Goal: Task Accomplishment & Management: Complete application form

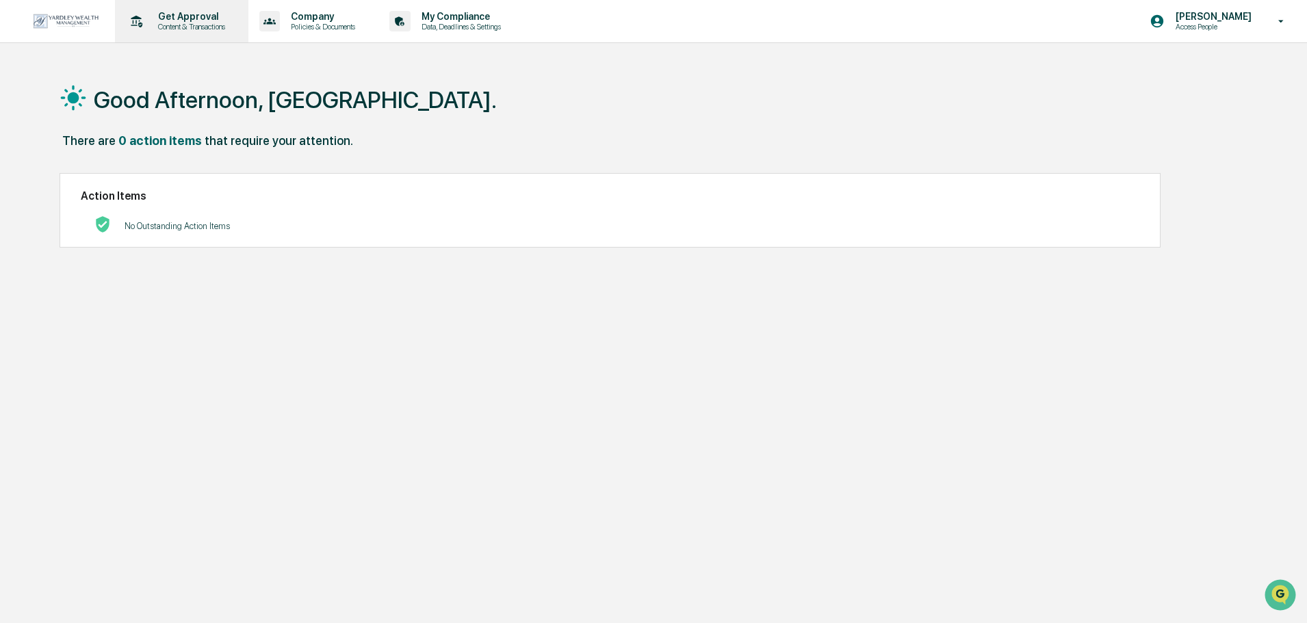
click at [194, 24] on p "Content & Transactions" at bounding box center [189, 27] width 85 height 10
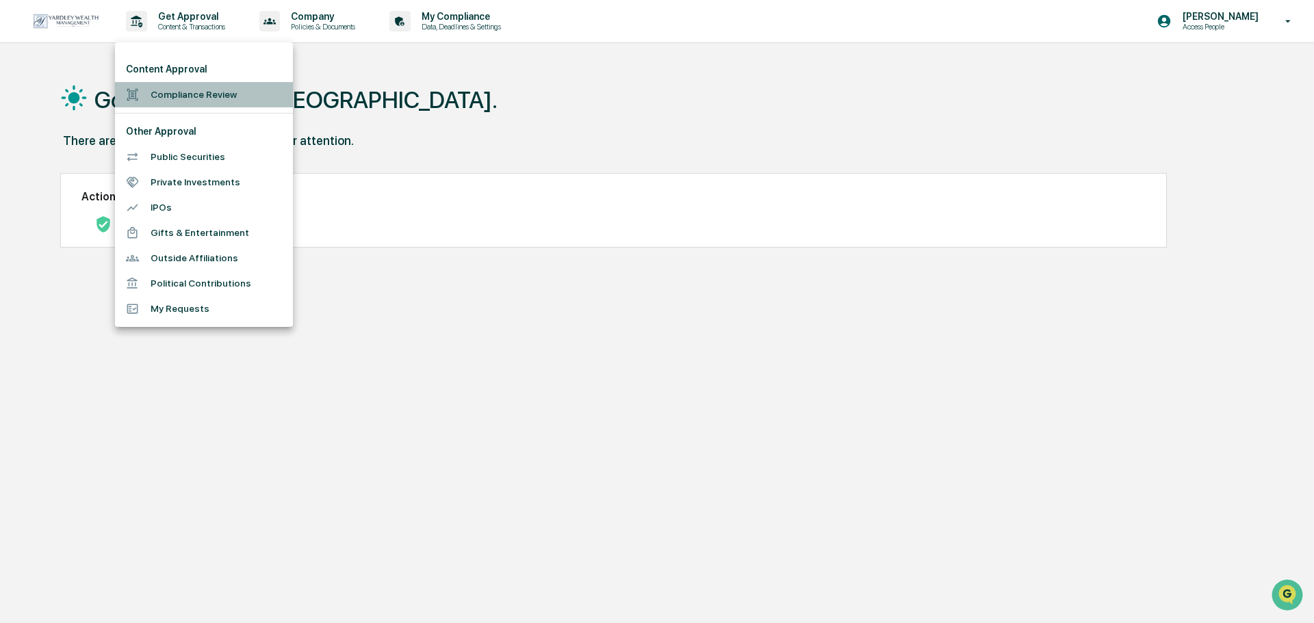
click at [190, 99] on li "Compliance Review" at bounding box center [204, 94] width 178 height 25
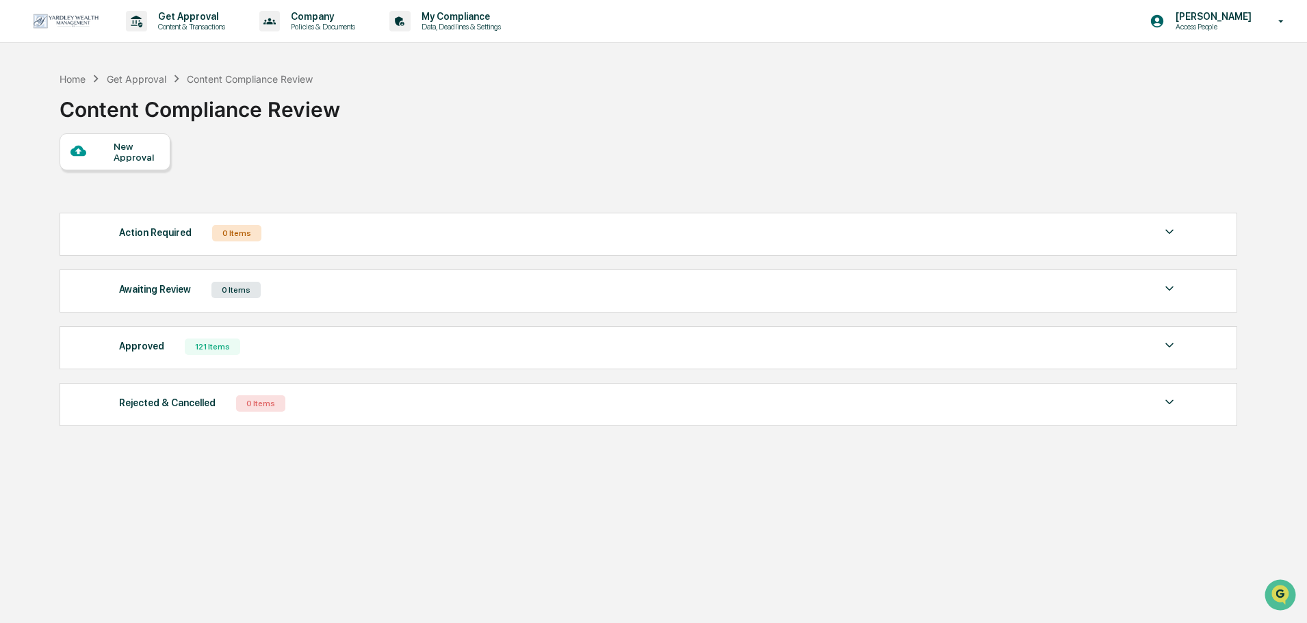
click at [144, 147] on div "New Approval" at bounding box center [137, 152] width 46 height 22
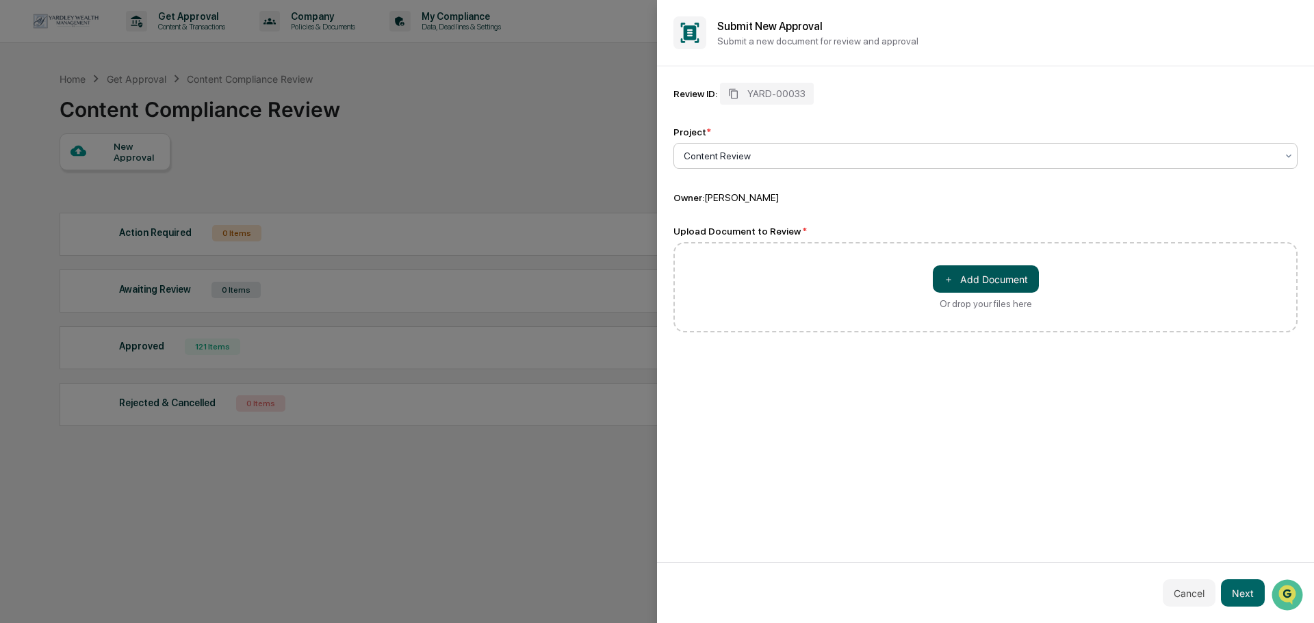
click at [989, 280] on button "＋ Add Document" at bounding box center [986, 278] width 106 height 27
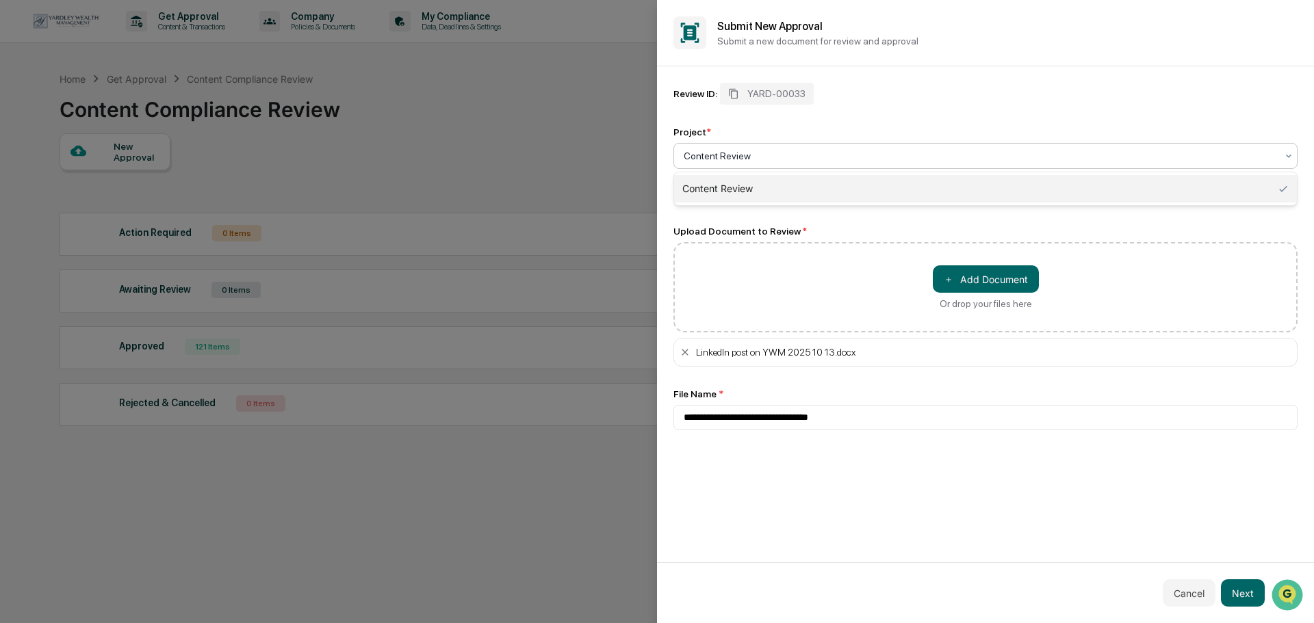
click at [764, 153] on div at bounding box center [980, 156] width 593 height 14
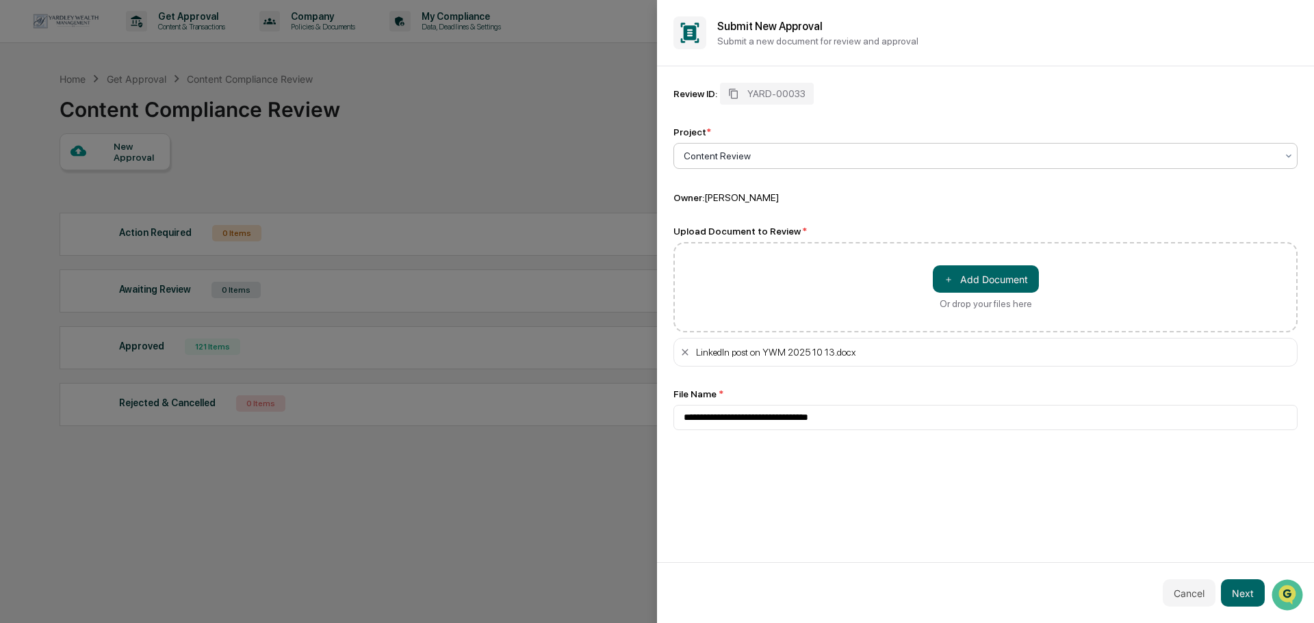
click at [866, 356] on div "LinkedIn post on YWM 2025 10 13.docx" at bounding box center [993, 352] width 595 height 11
click at [865, 425] on input "**********" at bounding box center [985, 417] width 624 height 25
click at [686, 355] on icon at bounding box center [684, 352] width 11 height 11
click at [968, 262] on div "＋ Add Document Or drop your files here" at bounding box center [985, 287] width 624 height 90
click at [968, 288] on button "＋ Add Document" at bounding box center [986, 278] width 106 height 27
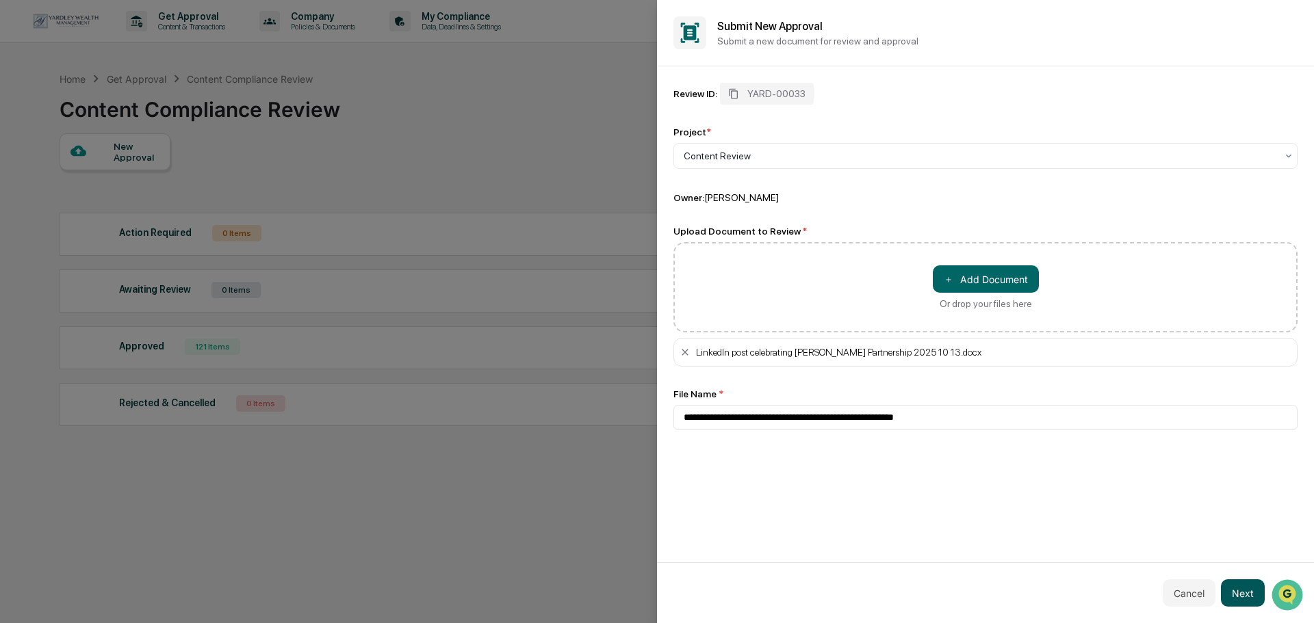
click at [1234, 601] on button "Next" at bounding box center [1243, 593] width 44 height 27
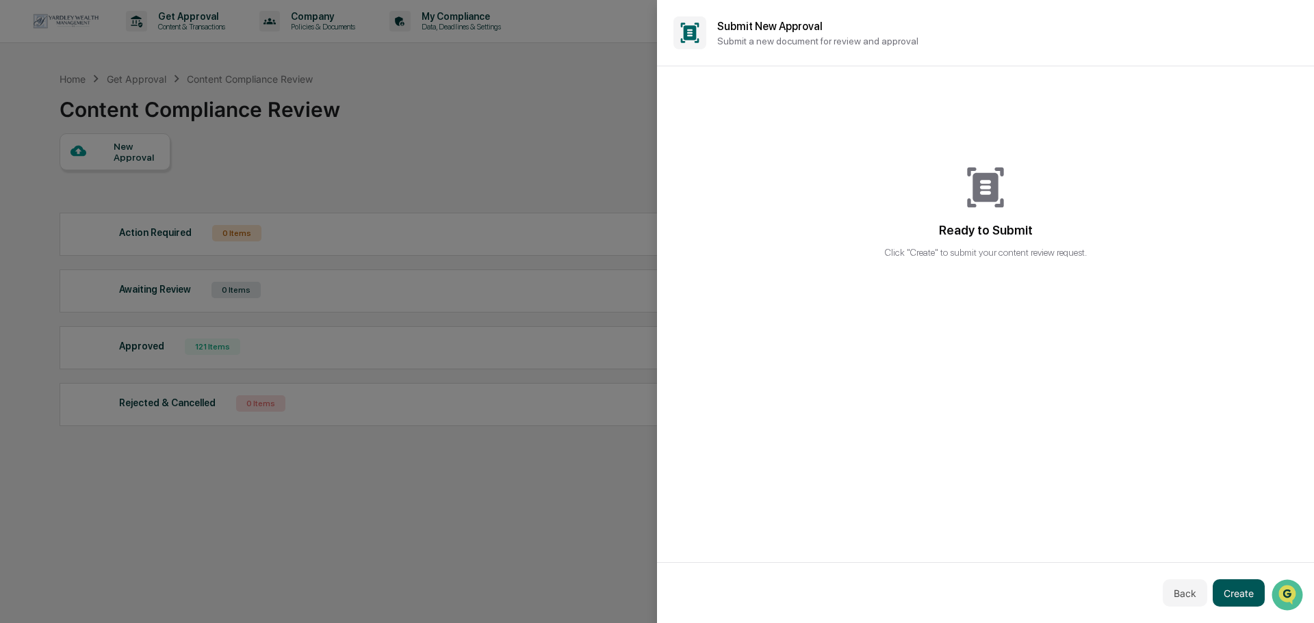
click at [1237, 596] on button "Create" at bounding box center [1238, 593] width 52 height 27
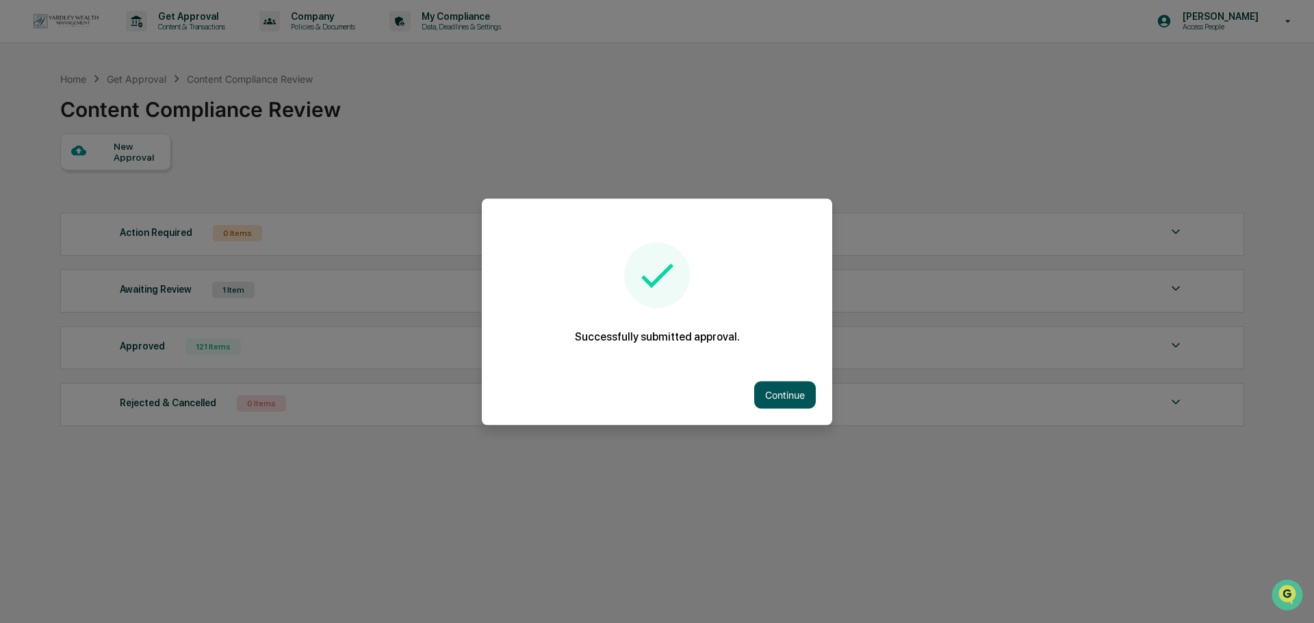
click at [768, 388] on button "Continue" at bounding box center [785, 394] width 62 height 27
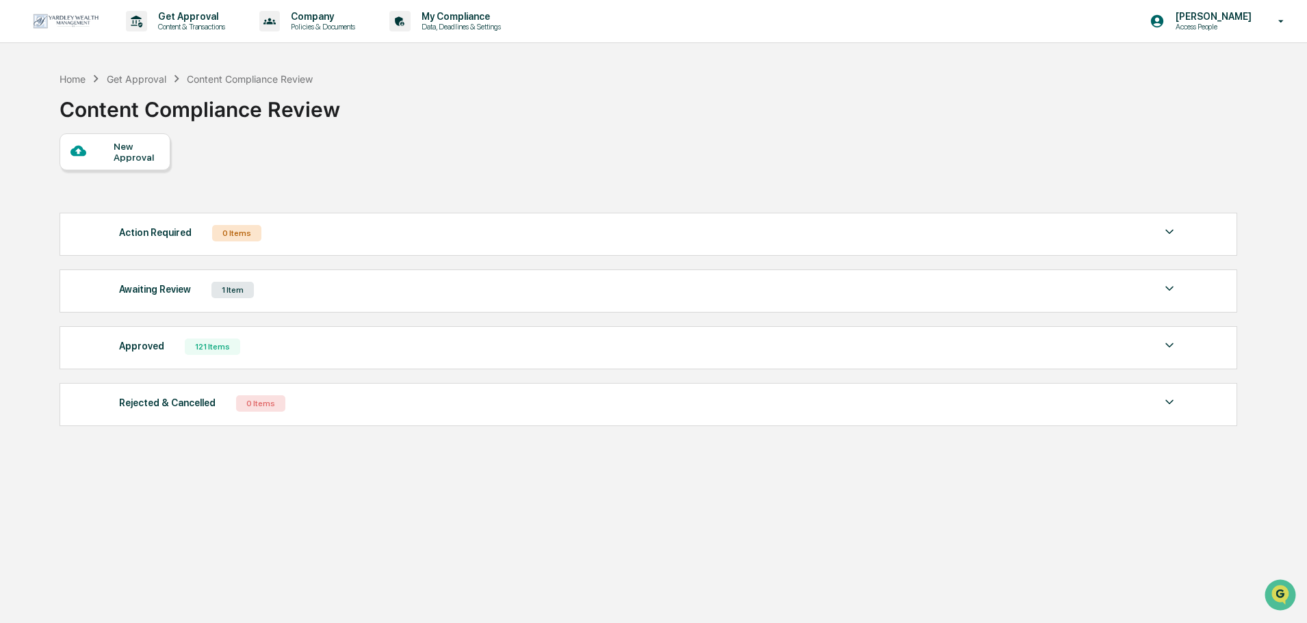
click at [125, 164] on div "New Approval" at bounding box center [115, 151] width 111 height 37
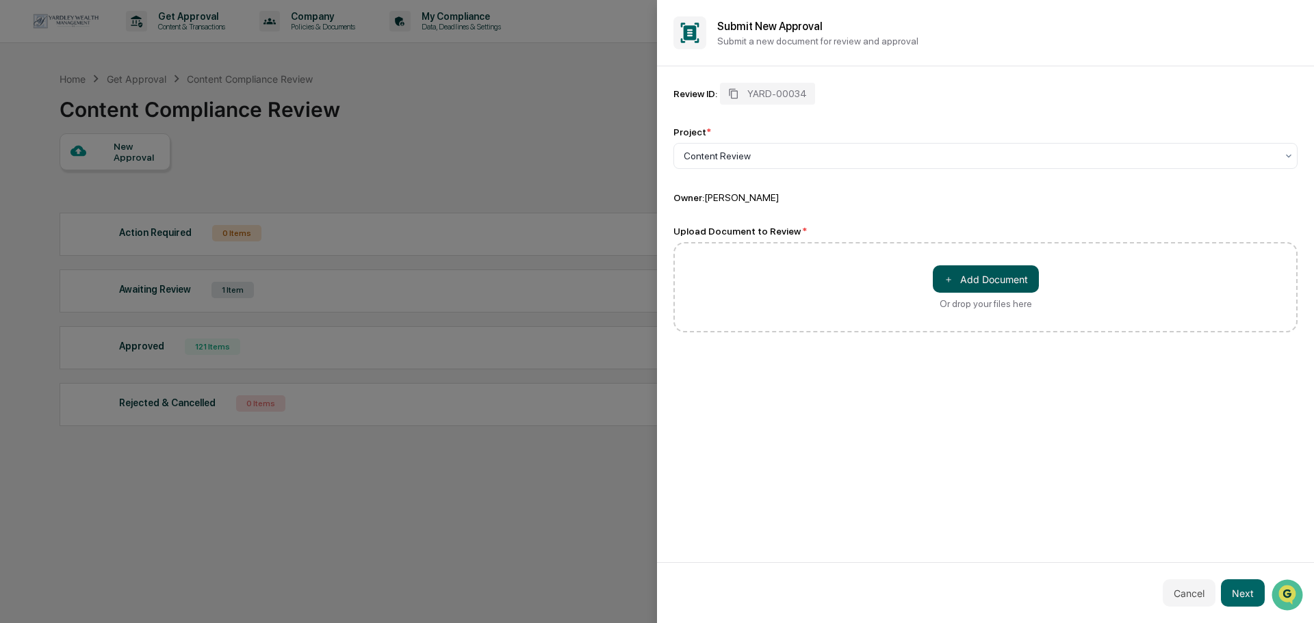
click at [968, 286] on button "＋ Add Document" at bounding box center [986, 278] width 106 height 27
click at [942, 272] on button "＋ Add Document" at bounding box center [986, 278] width 106 height 27
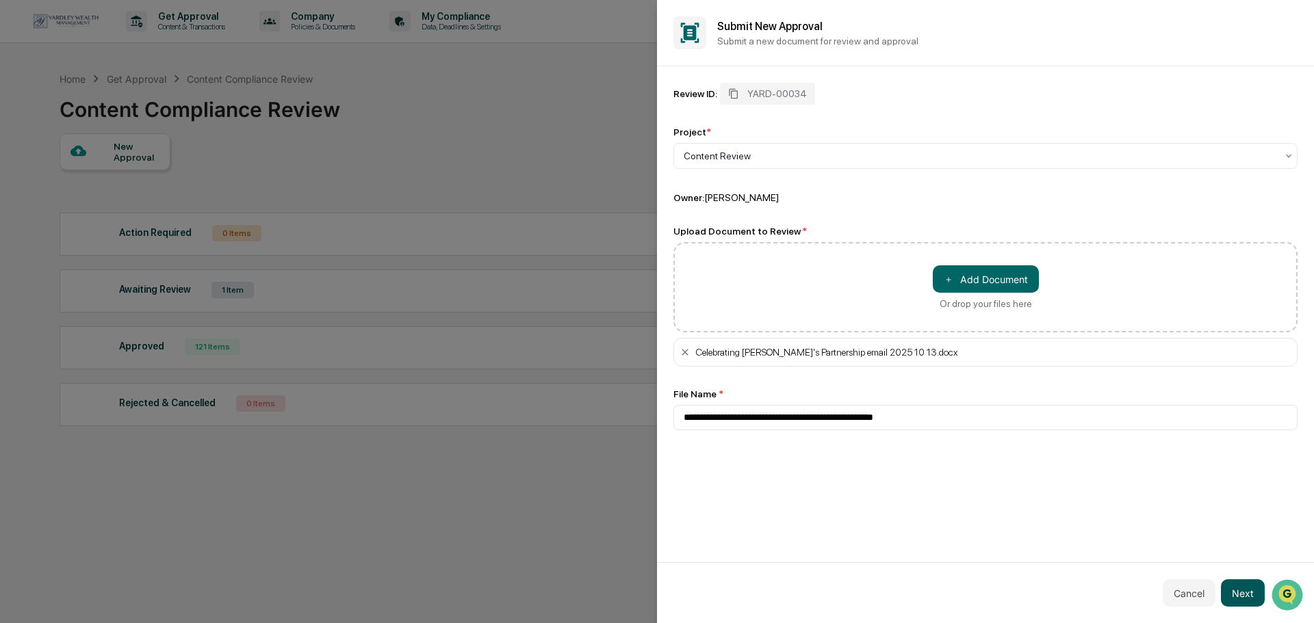
click at [1247, 595] on button "Next" at bounding box center [1243, 593] width 44 height 27
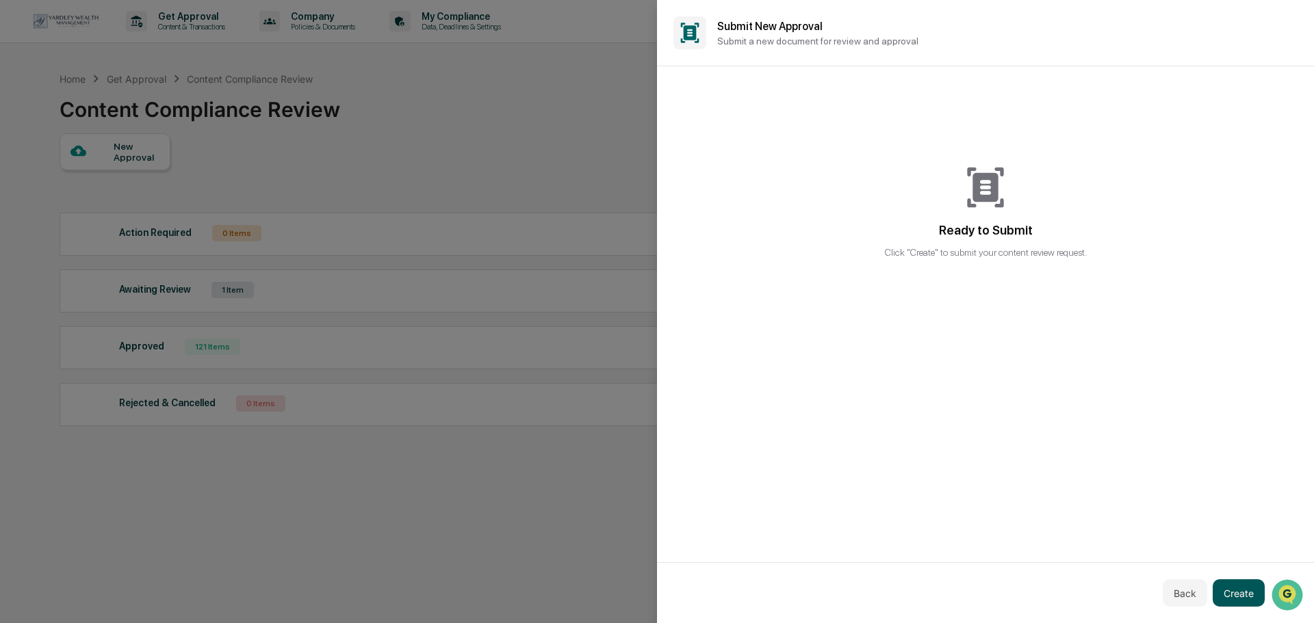
click at [1237, 593] on button "Create" at bounding box center [1238, 593] width 52 height 27
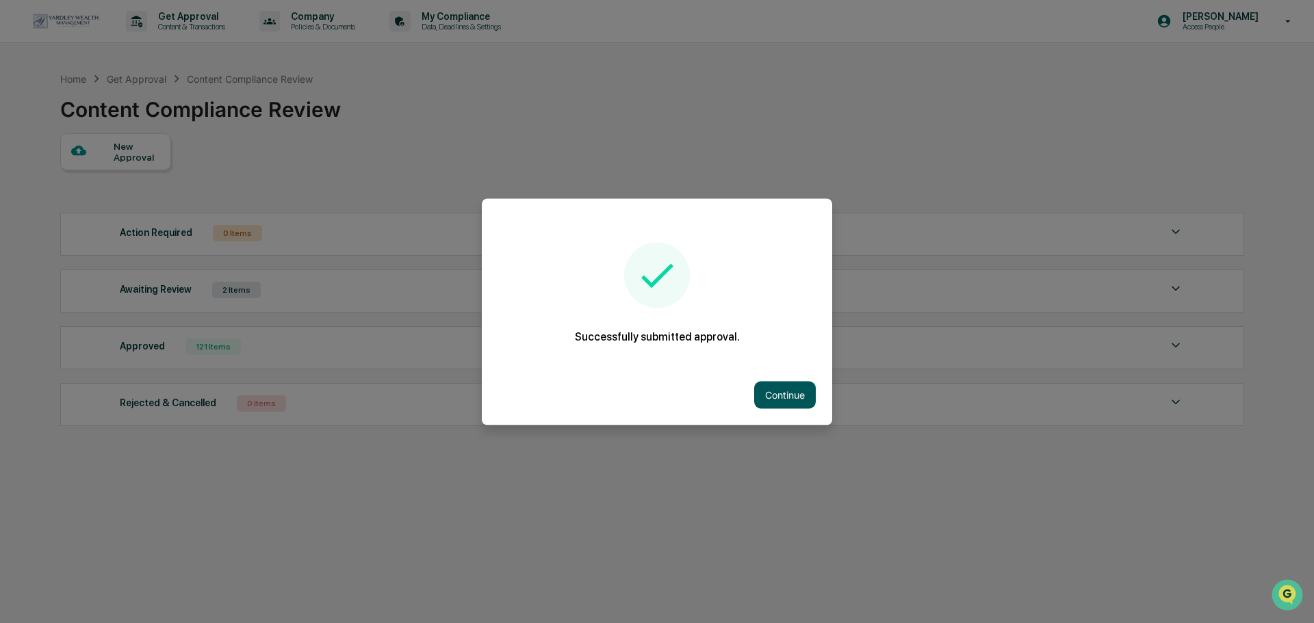
click at [768, 393] on button "Continue" at bounding box center [785, 394] width 62 height 27
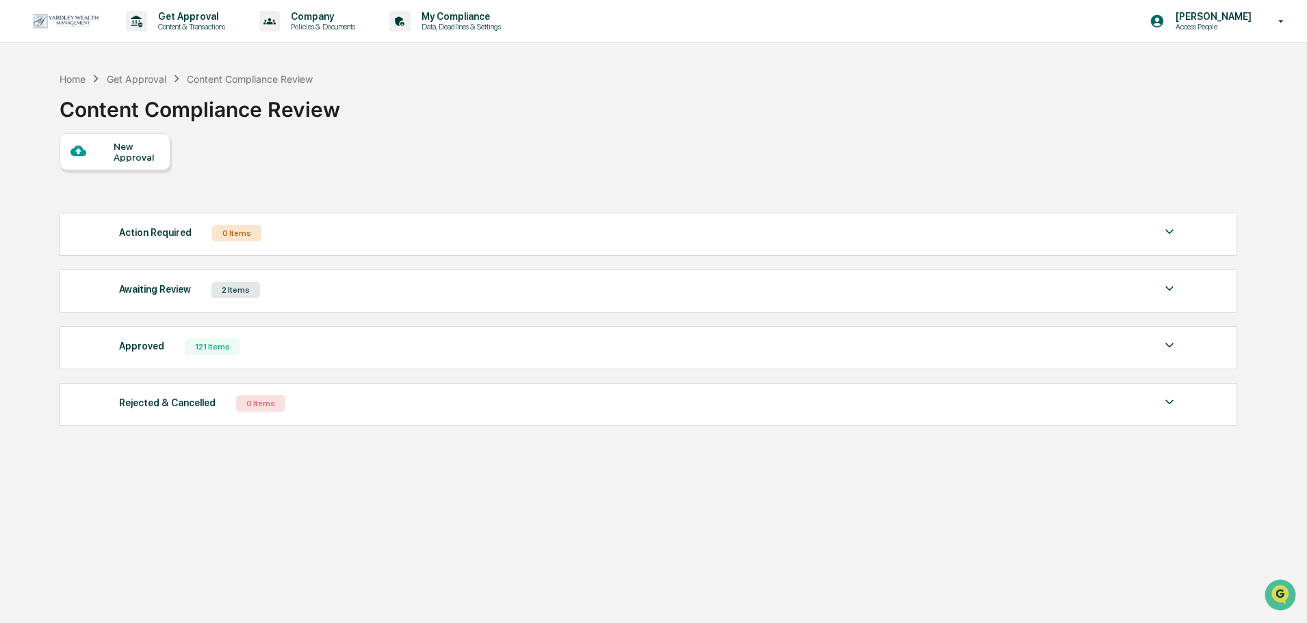
click at [306, 281] on div "Awaiting Review 2 Items" at bounding box center [648, 290] width 1059 height 19
